Goal: Task Accomplishment & Management: Manage account settings

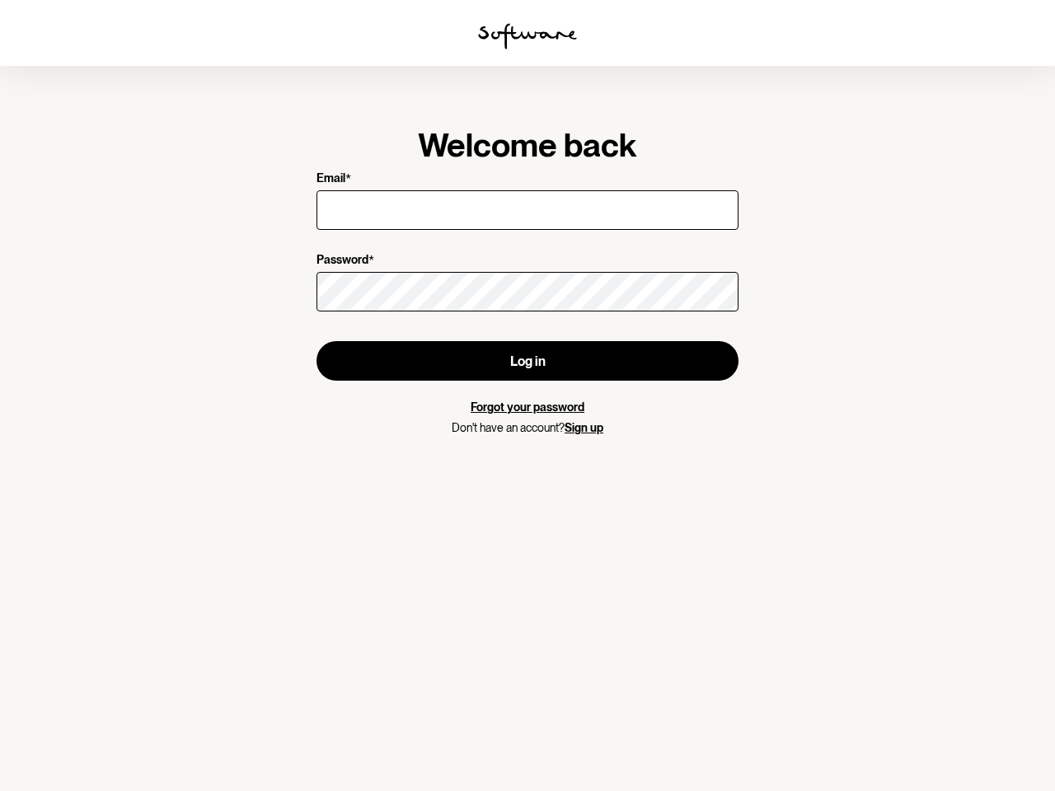
click at [527, 36] on img at bounding box center [527, 36] width 99 height 26
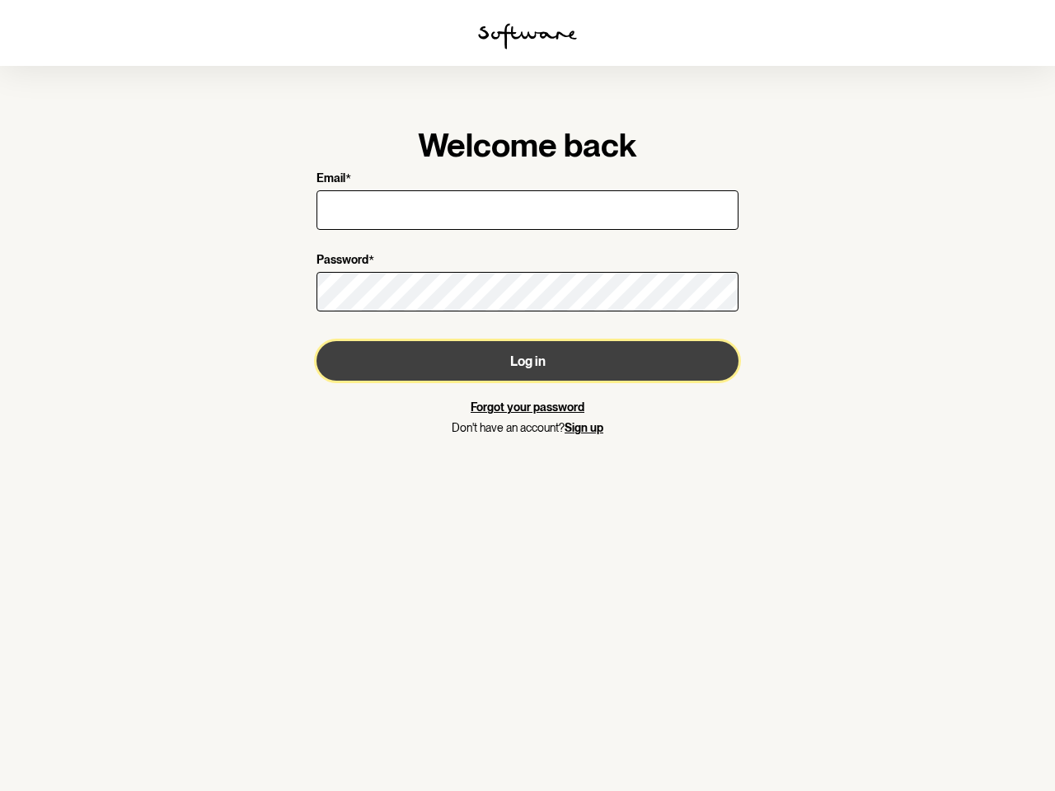
click at [527, 361] on button "Log in" at bounding box center [527, 361] width 422 height 40
